Goal: Task Accomplishment & Management: Manage account settings

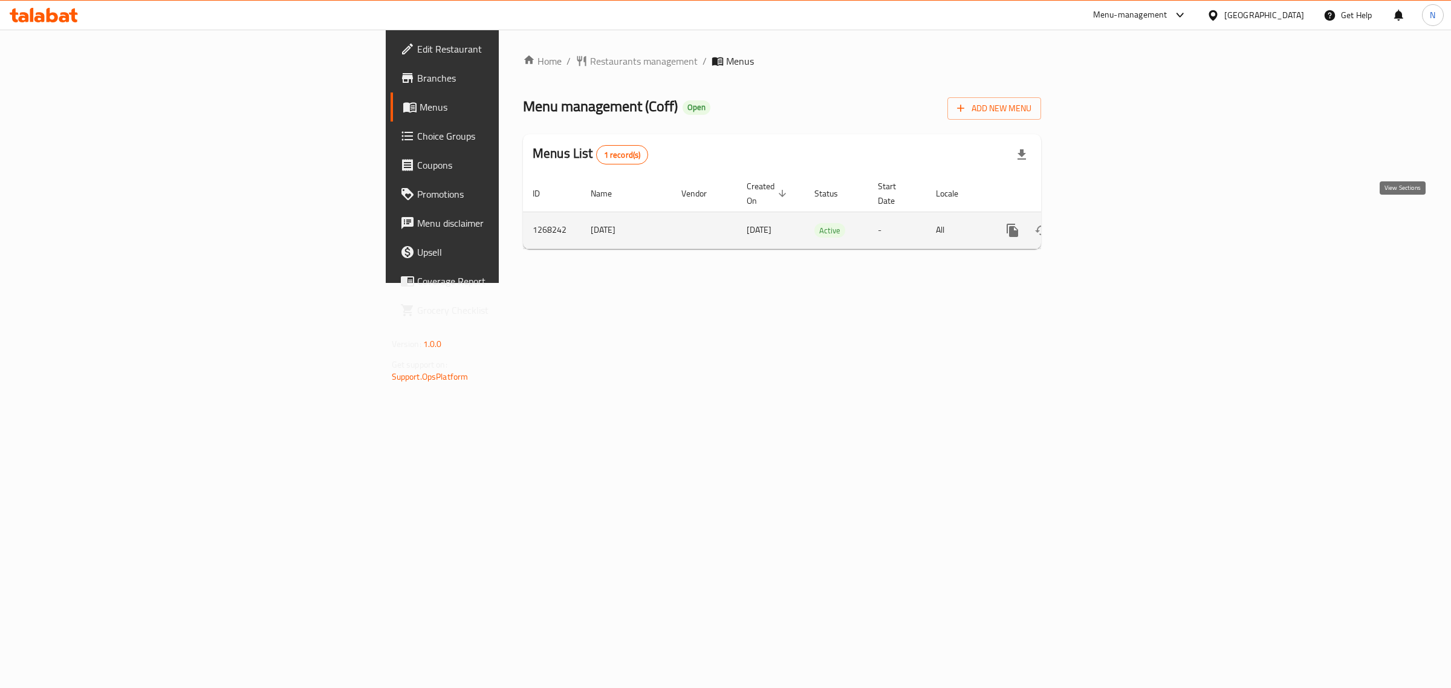
click at [1114, 216] on link "enhanced table" at bounding box center [1099, 230] width 29 height 29
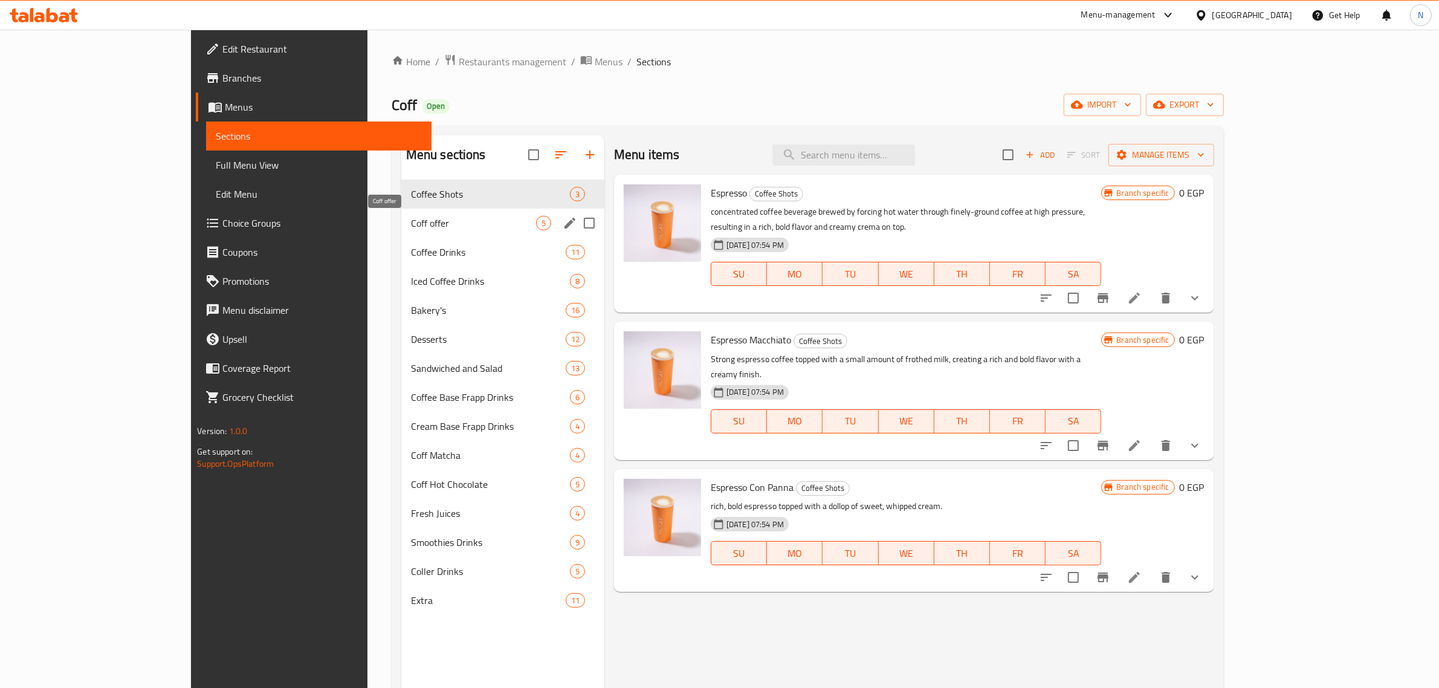
click at [411, 225] on span "Coff offer" at bounding box center [473, 223] width 125 height 15
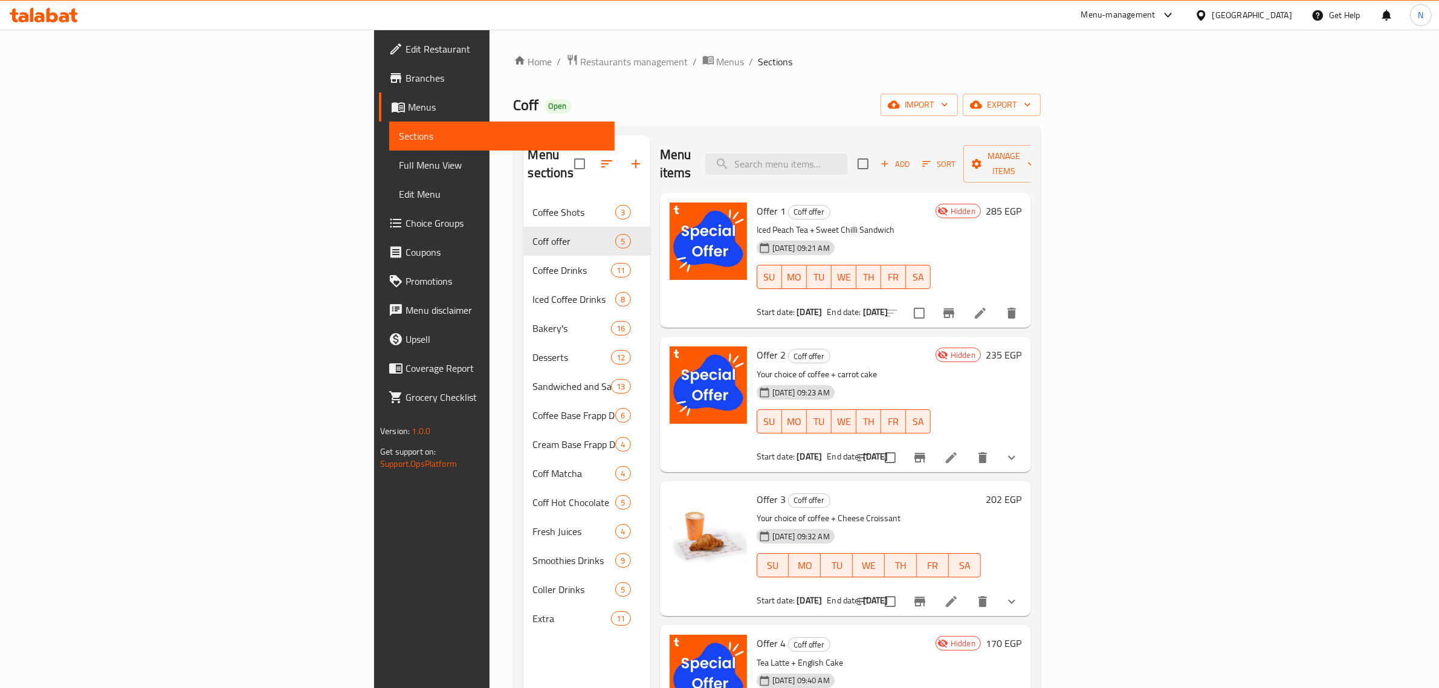
click at [893, 167] on div "Menu items Add Sort Manage items" at bounding box center [845, 163] width 371 height 57
click at [848, 163] on input "search" at bounding box center [776, 164] width 143 height 21
paste input "Offer 1 Iced Peach Te"
type input "Offer 1 Iced Peach Te"
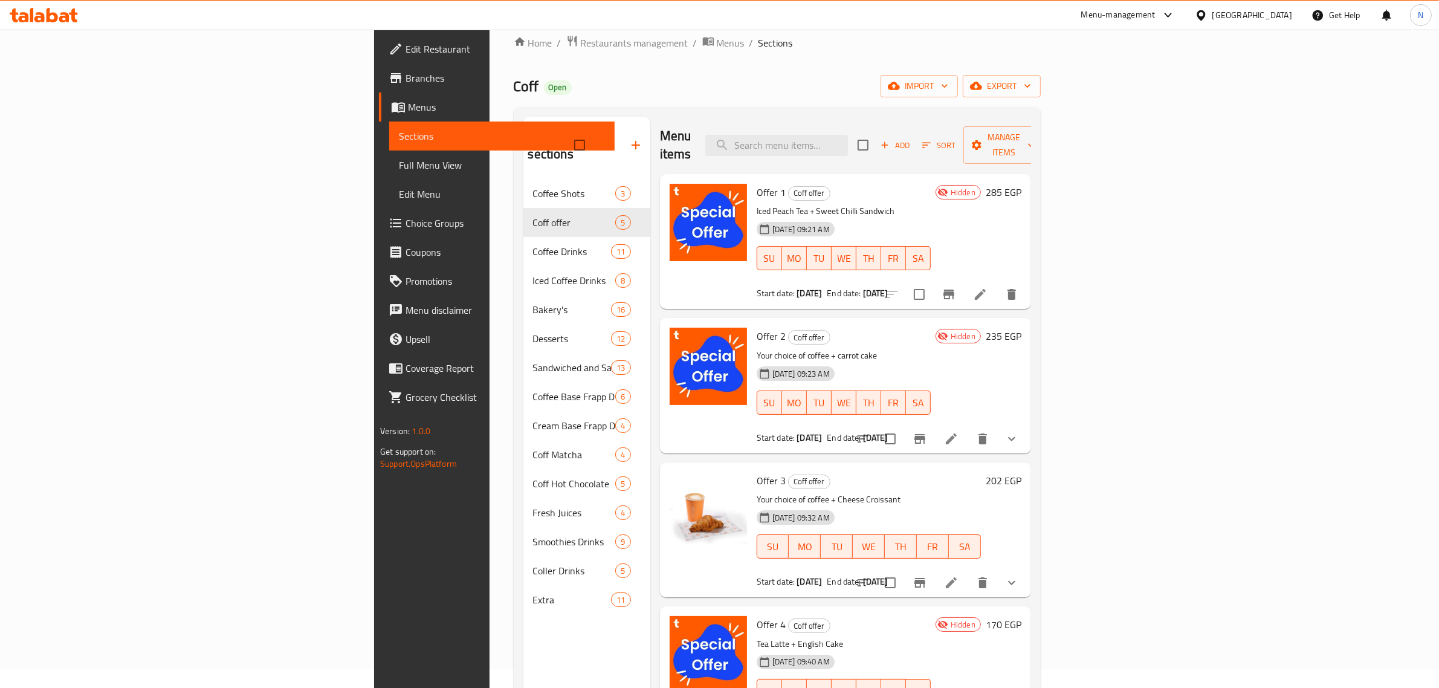
click at [757, 183] on span "Offer 1" at bounding box center [771, 192] width 29 height 18
copy h6 "Offer 1"
click at [757, 327] on span "Offer 2" at bounding box center [771, 336] width 29 height 18
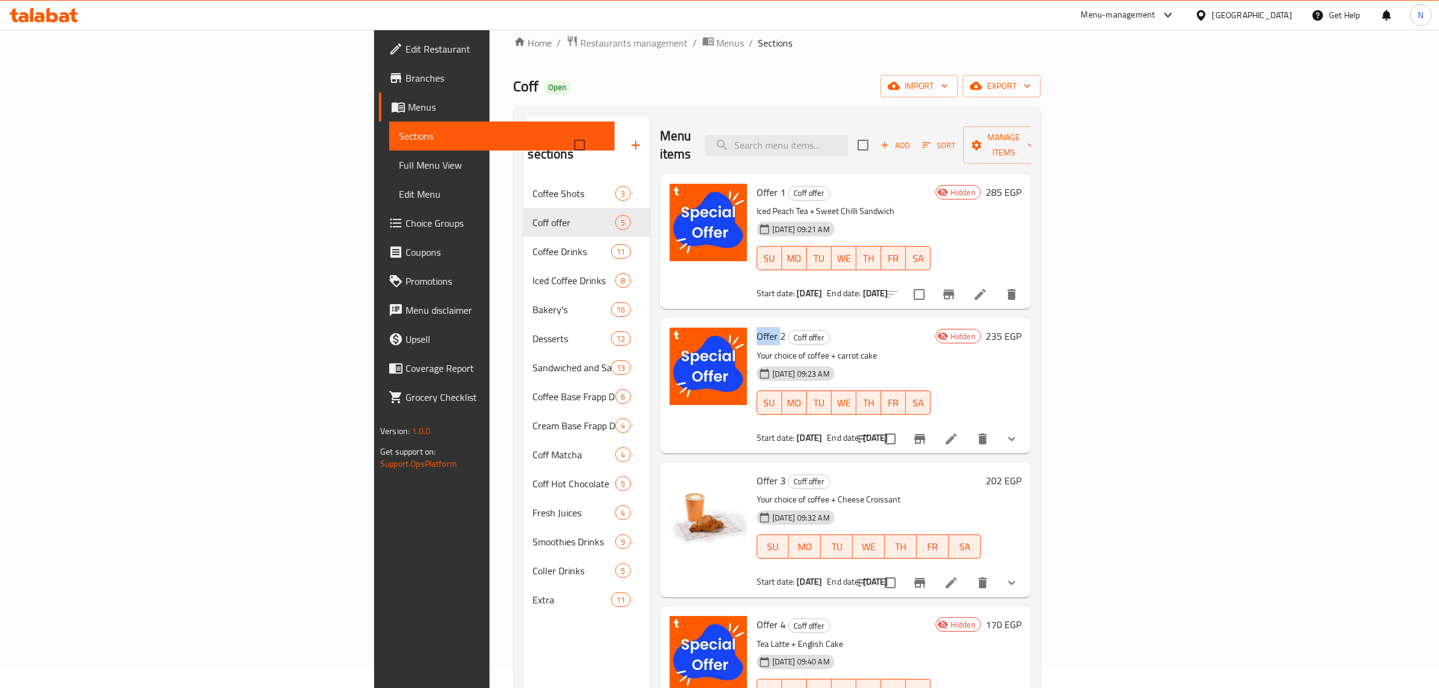
click at [757, 327] on span "Offer 2" at bounding box center [771, 336] width 29 height 18
copy h6 "Offer 2"
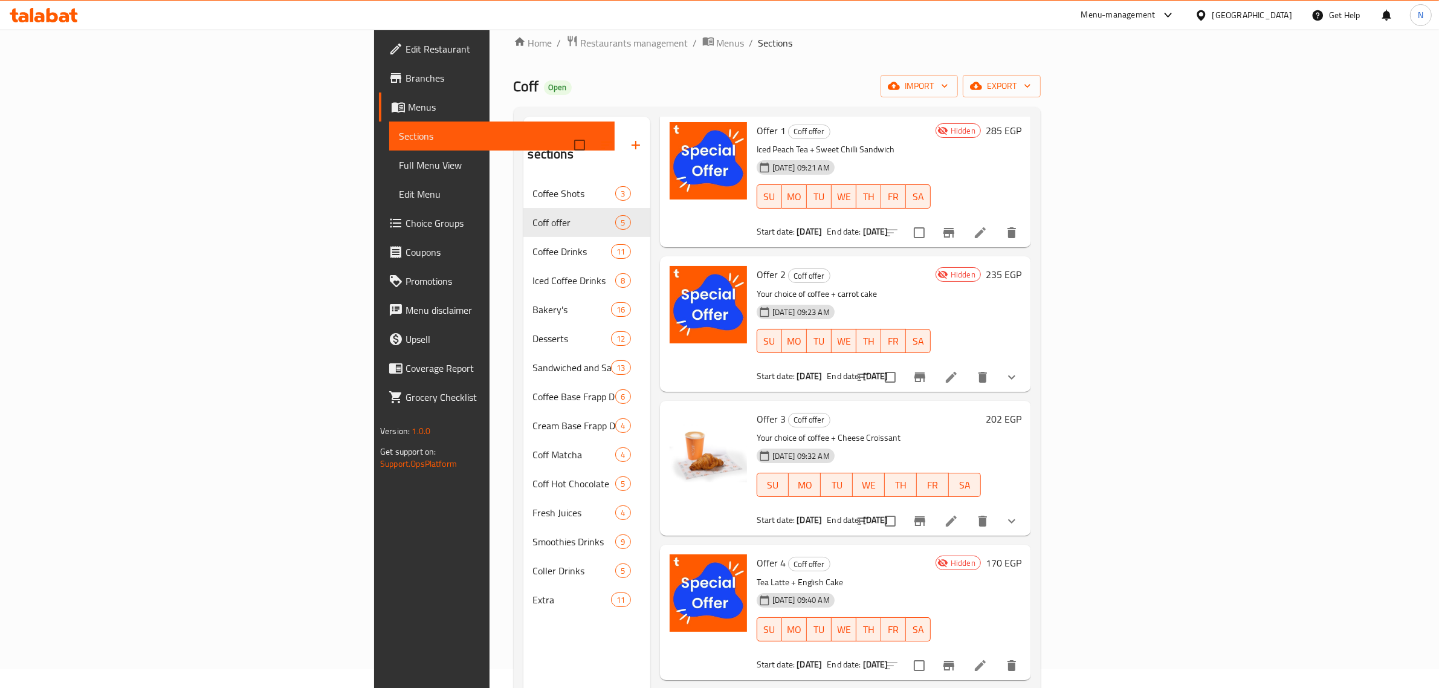
click at [757, 554] on span "Offer 4" at bounding box center [771, 563] width 29 height 18
copy h6 "Offer 4"
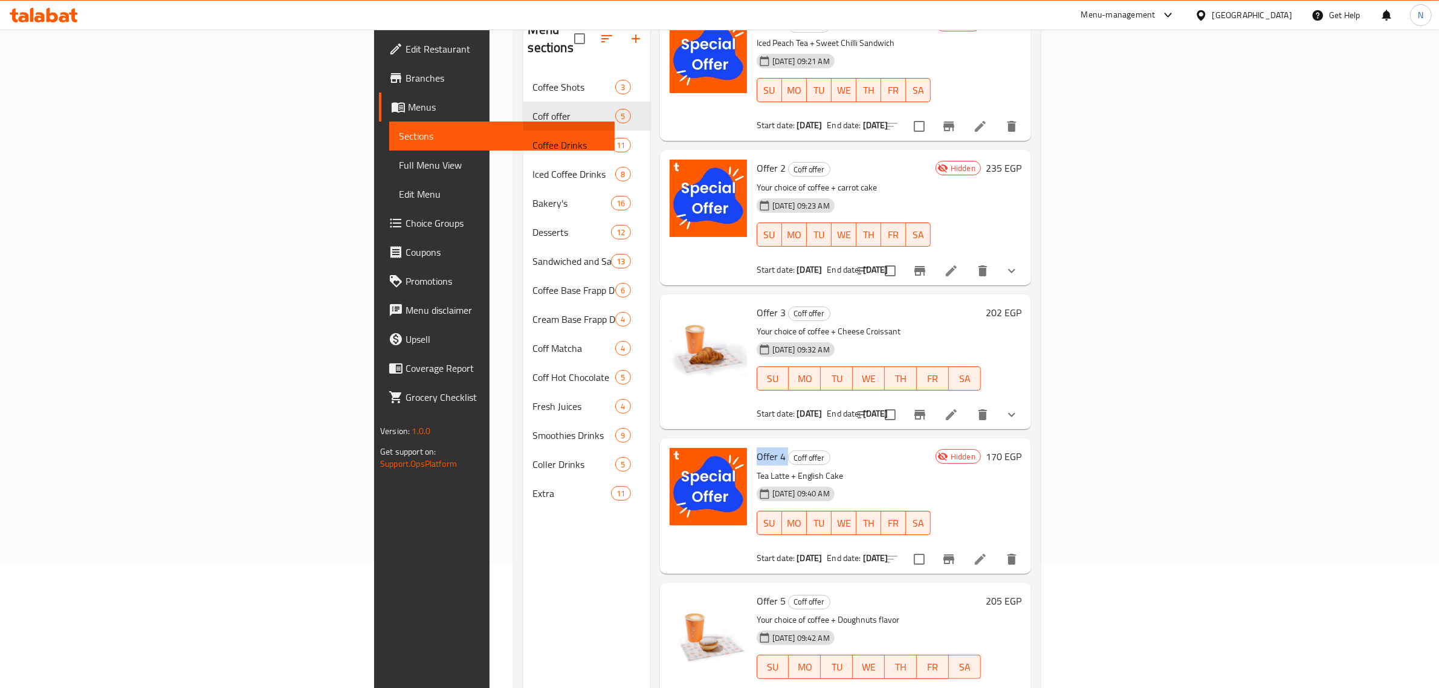
scroll to position [170, 0]
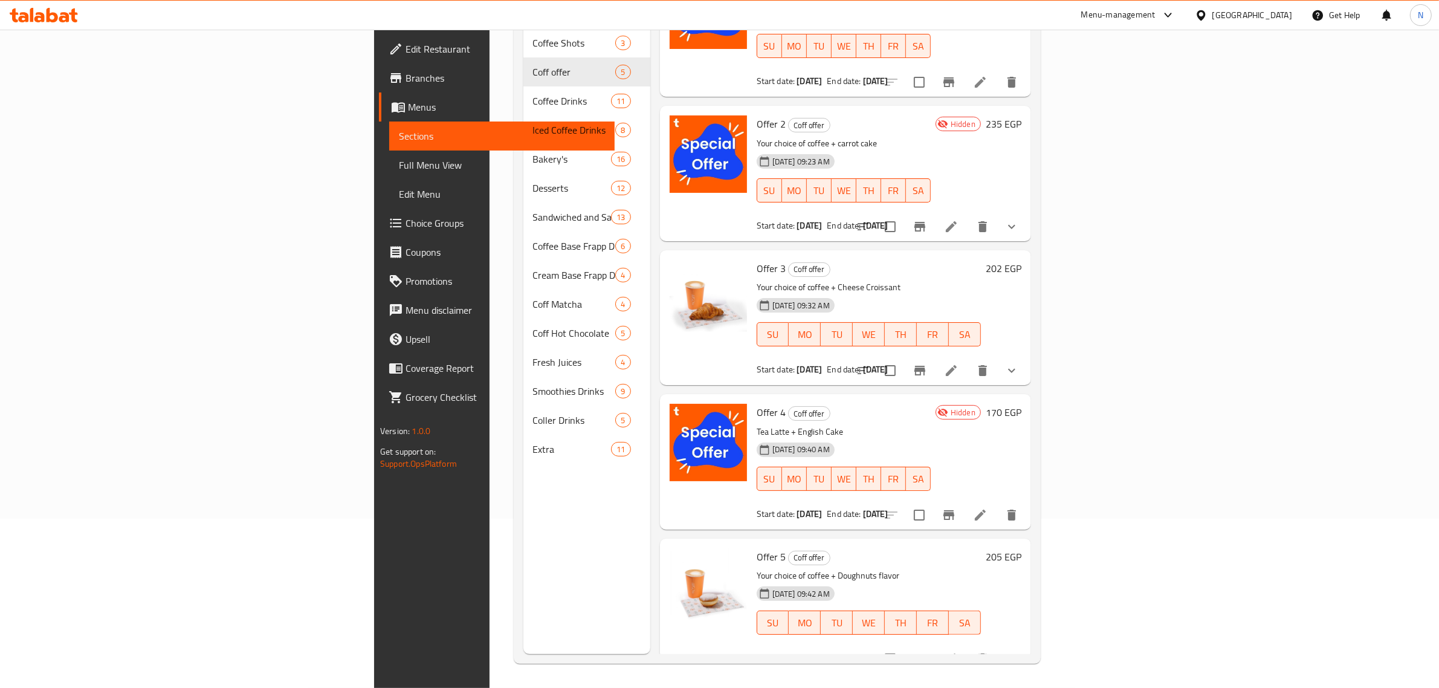
click at [1277, 20] on div "[GEOGRAPHIC_DATA]" at bounding box center [1253, 14] width 80 height 13
click at [1153, 256] on div "[GEOGRAPHIC_DATA]" at bounding box center [1200, 262] width 181 height 28
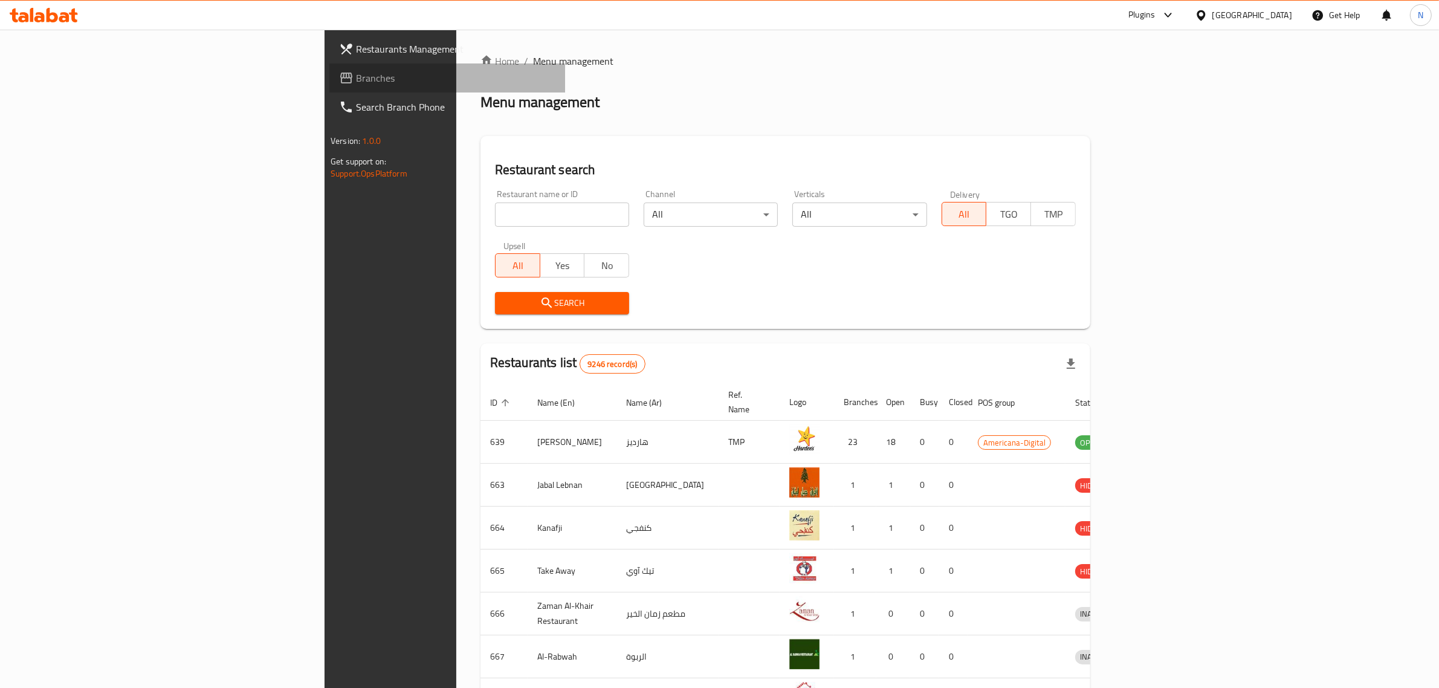
click at [356, 82] on span "Branches" at bounding box center [455, 78] width 199 height 15
